Goal: Navigation & Orientation: Find specific page/section

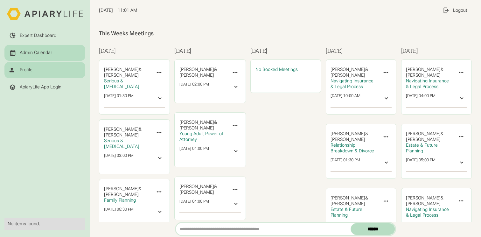
scroll to position [17, 0]
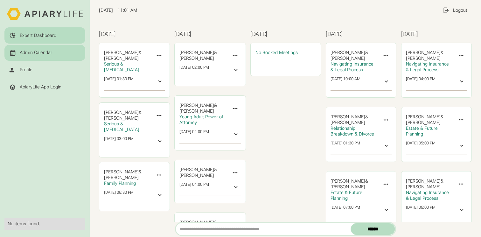
click at [45, 34] on div "Expert Dashboard" at bounding box center [38, 36] width 37 height 6
